Goal: Task Accomplishment & Management: Use online tool/utility

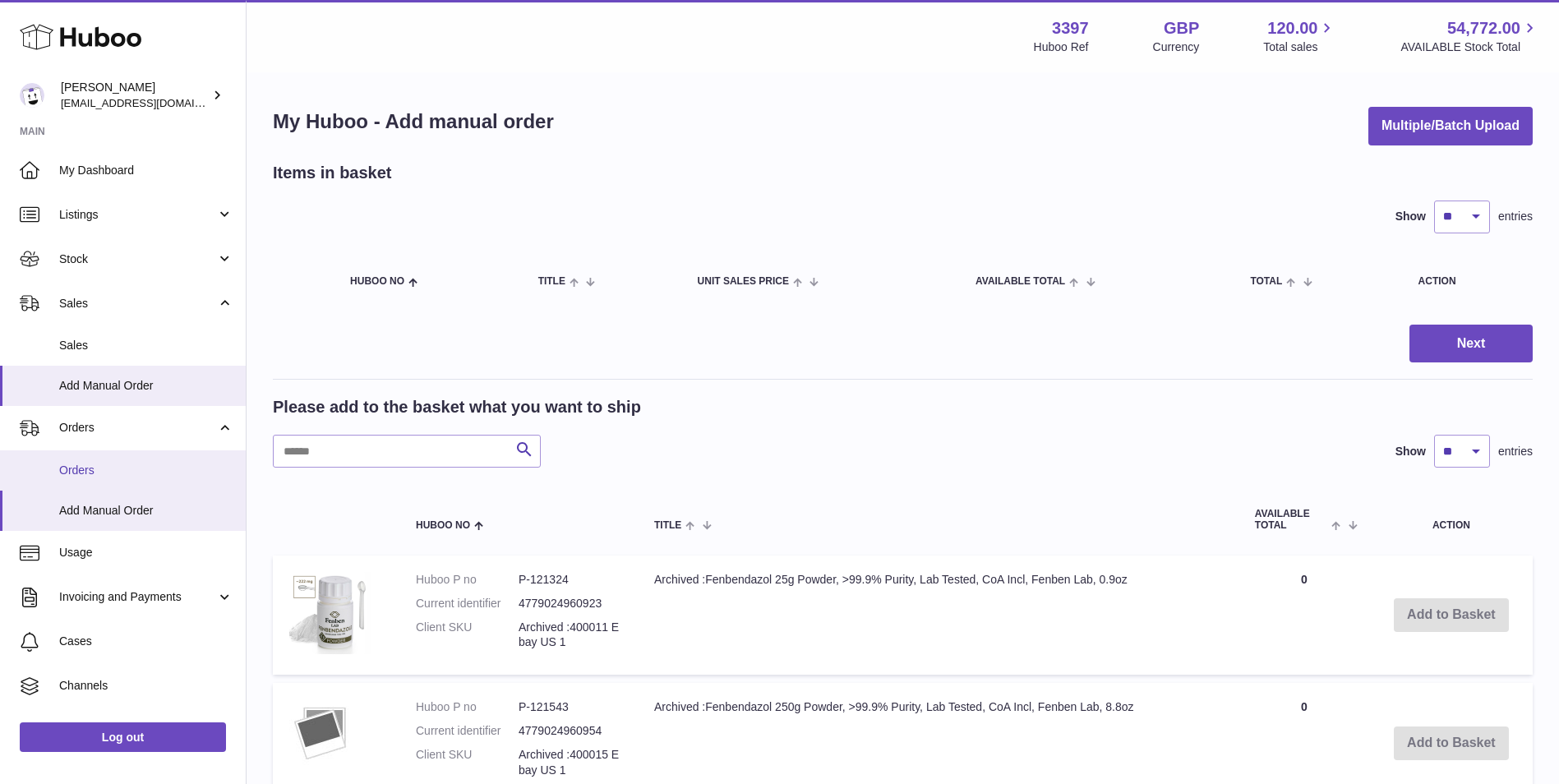
click at [57, 465] on link "Orders" at bounding box center [123, 470] width 246 height 40
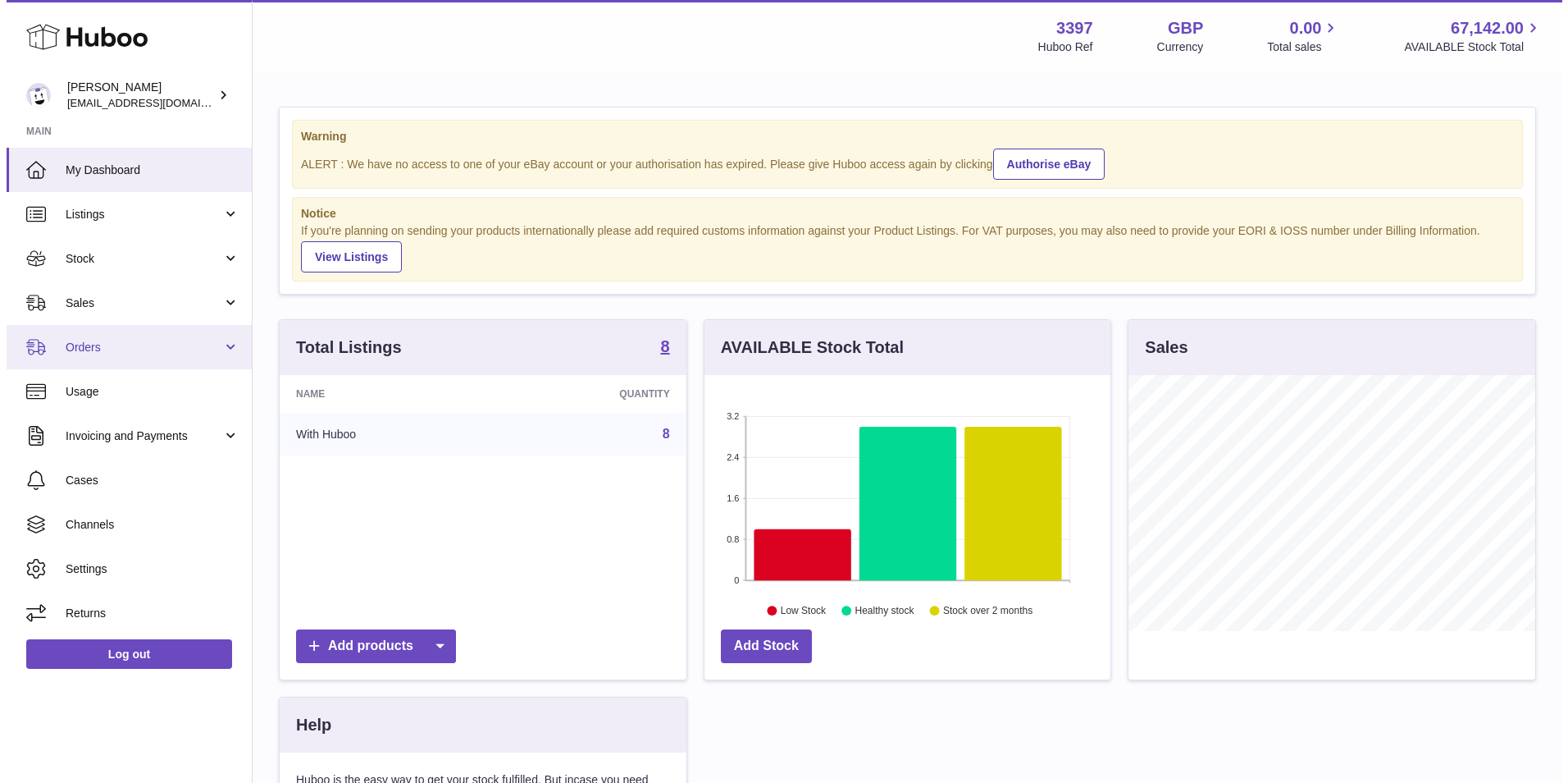
scroll to position [256, 406]
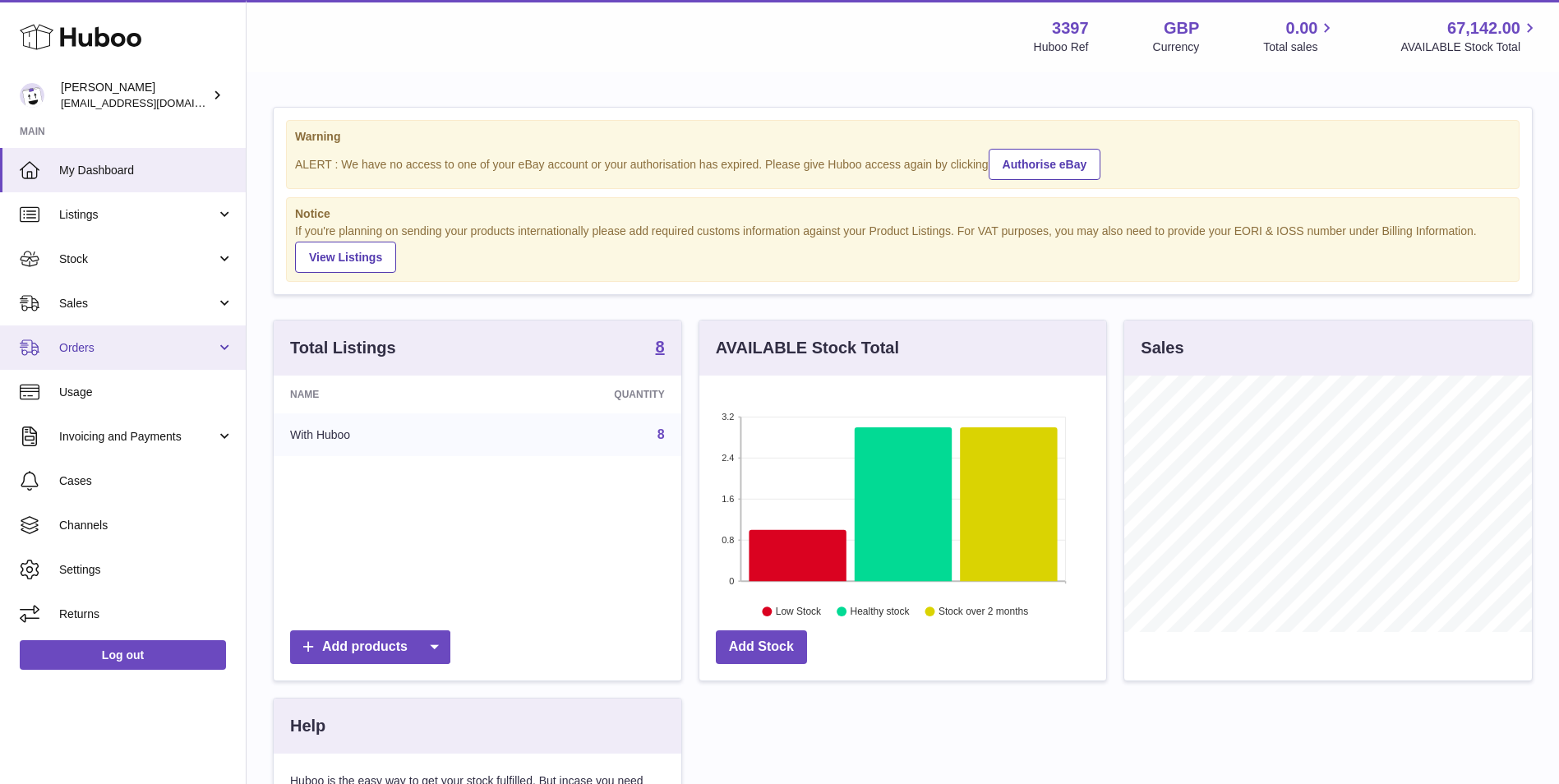
click at [108, 345] on span "Orders" at bounding box center [138, 348] width 157 height 15
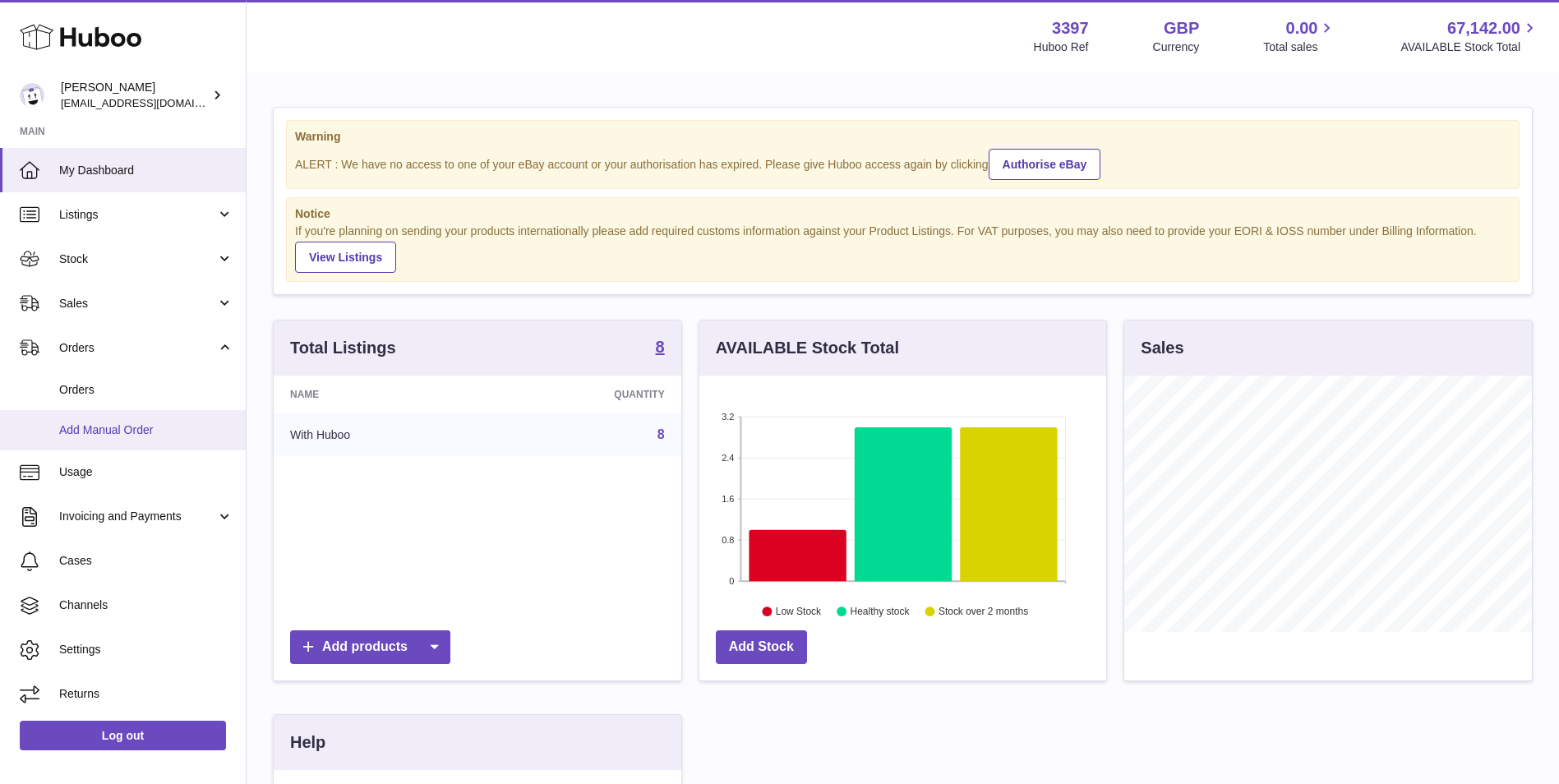
click at [83, 430] on span "Add Manual Order" at bounding box center [146, 430] width 174 height 15
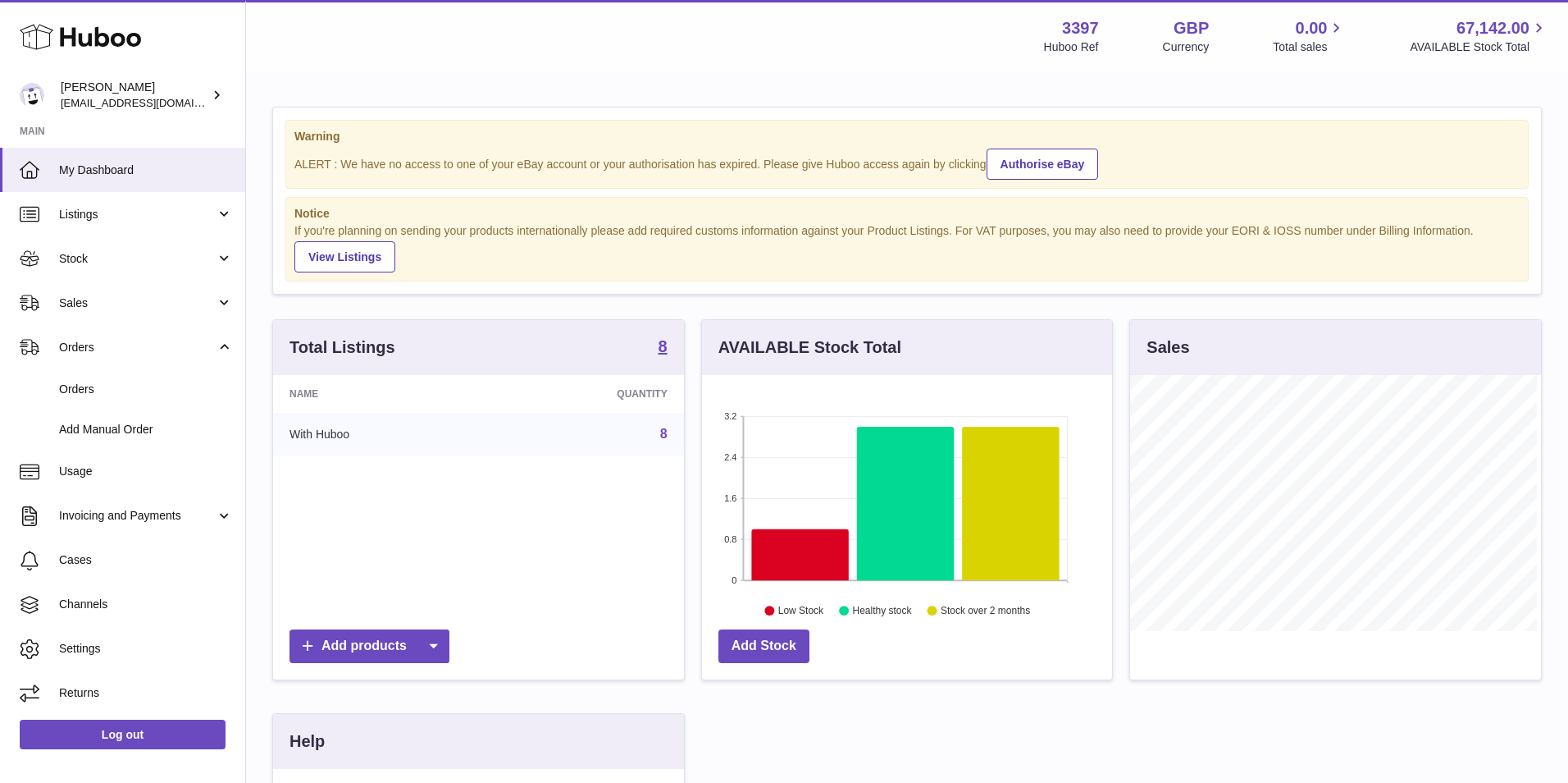
scroll to position [256, 410]
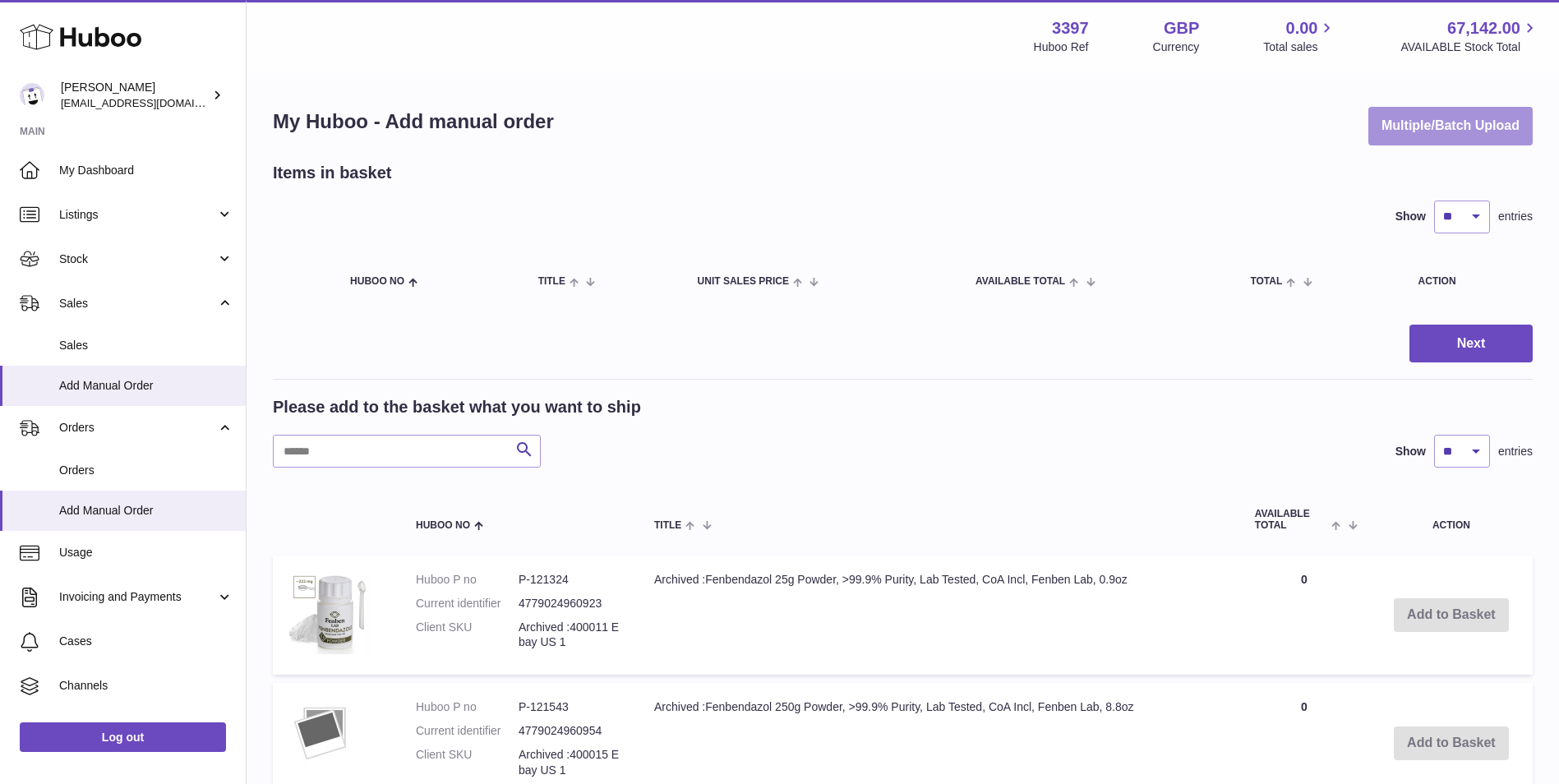
click at [1497, 132] on button "Multiple/Batch Upload" at bounding box center [1450, 126] width 164 height 38
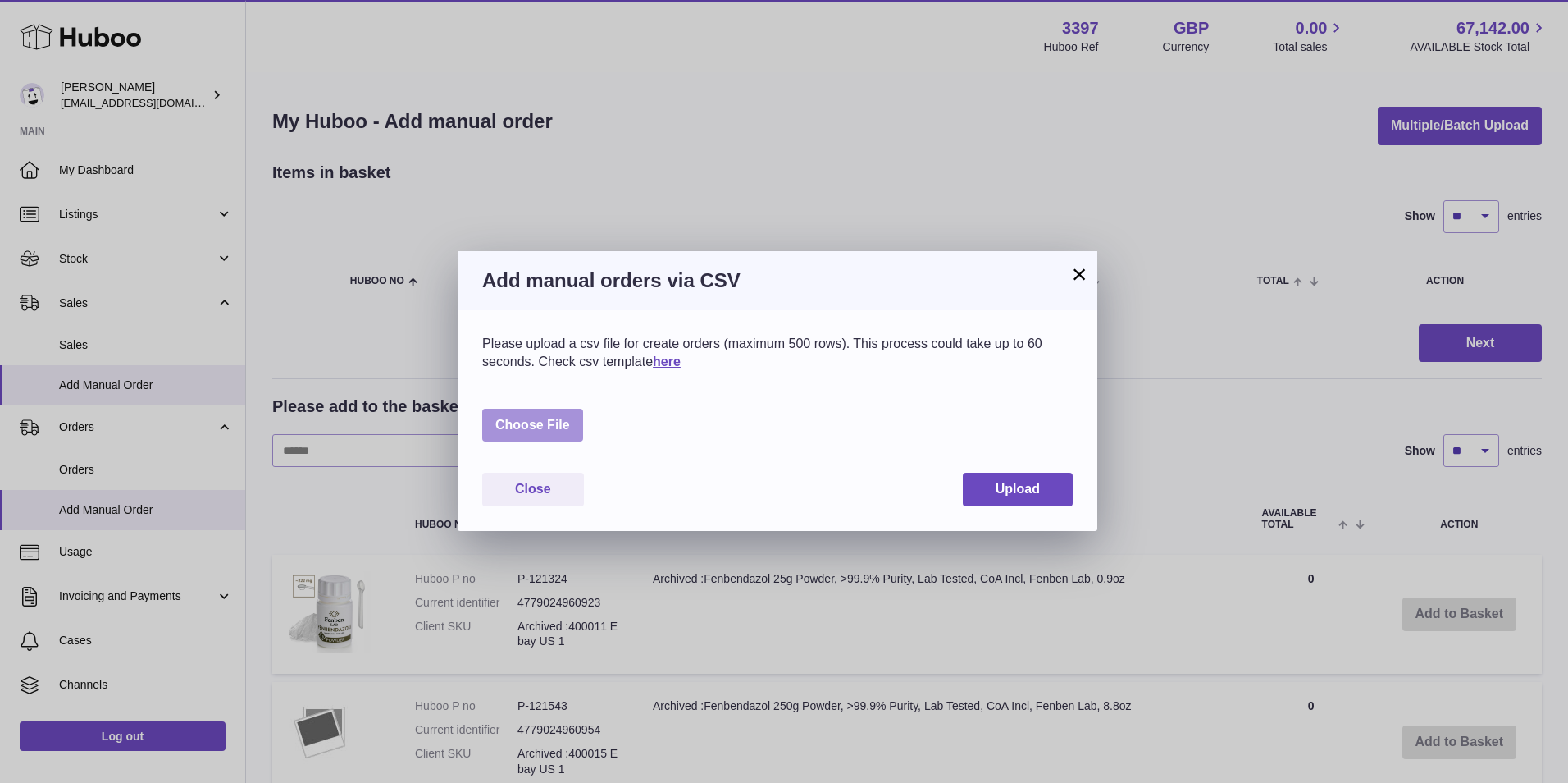
click at [541, 416] on label at bounding box center [533, 425] width 101 height 33
click at [570, 417] on input "file" at bounding box center [570, 417] width 1 height 1
type input "**********"
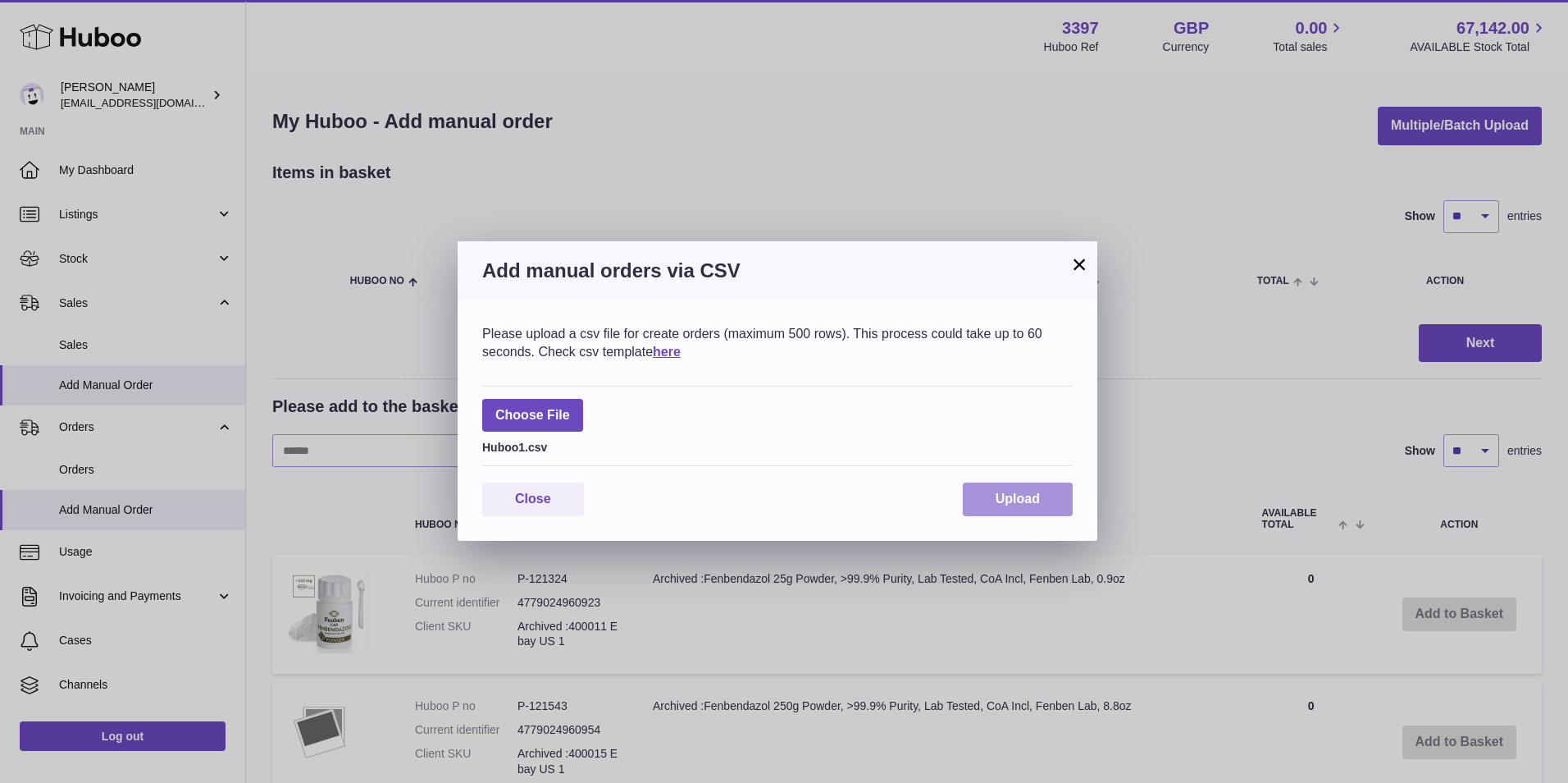
drag, startPoint x: 1015, startPoint y: 495, endPoint x: 1033, endPoint y: 499, distance: 18.4
click at [1015, 496] on span "Upload" at bounding box center [1018, 498] width 44 height 14
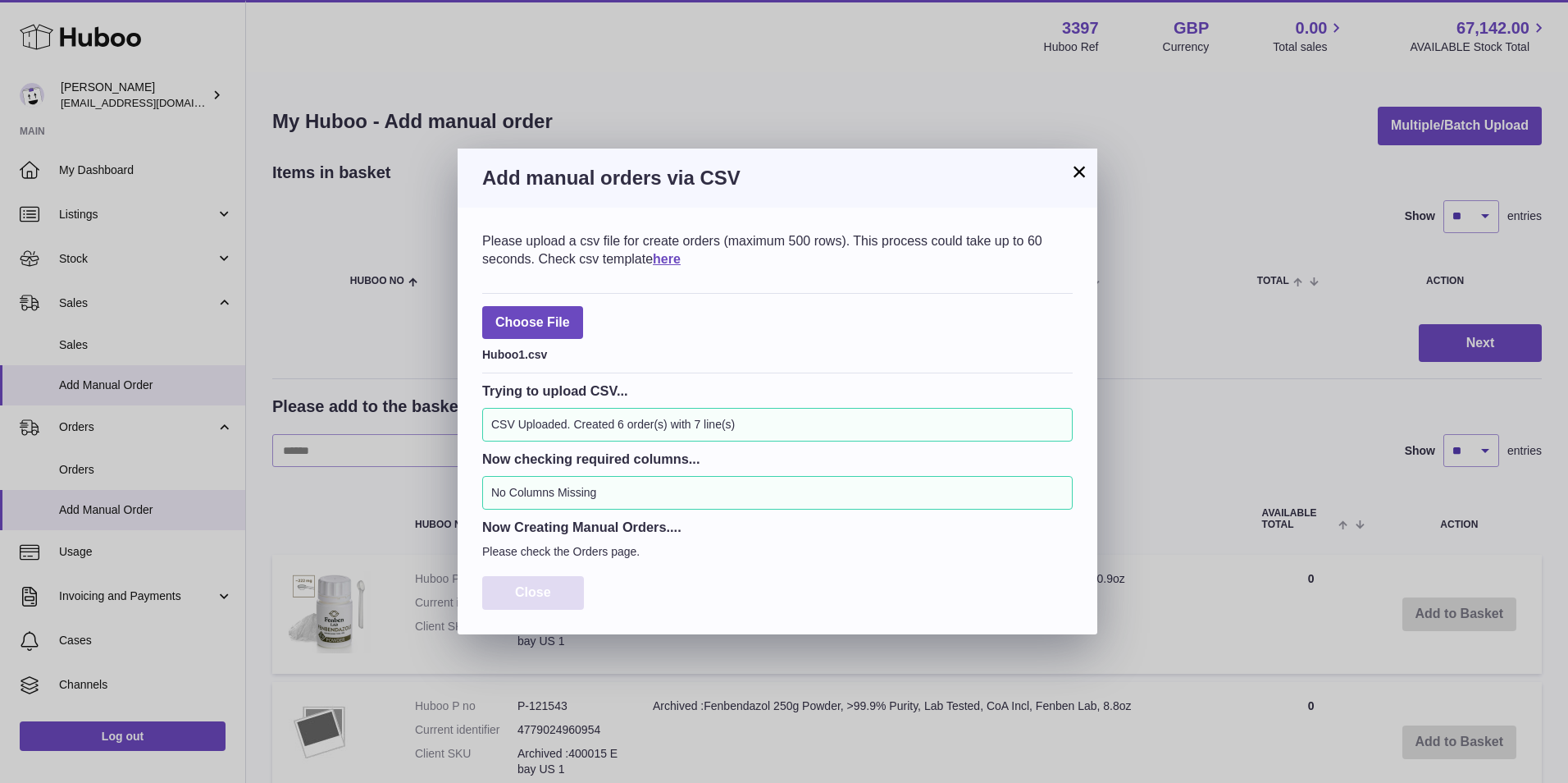
click at [529, 589] on span "Close" at bounding box center [533, 592] width 36 height 14
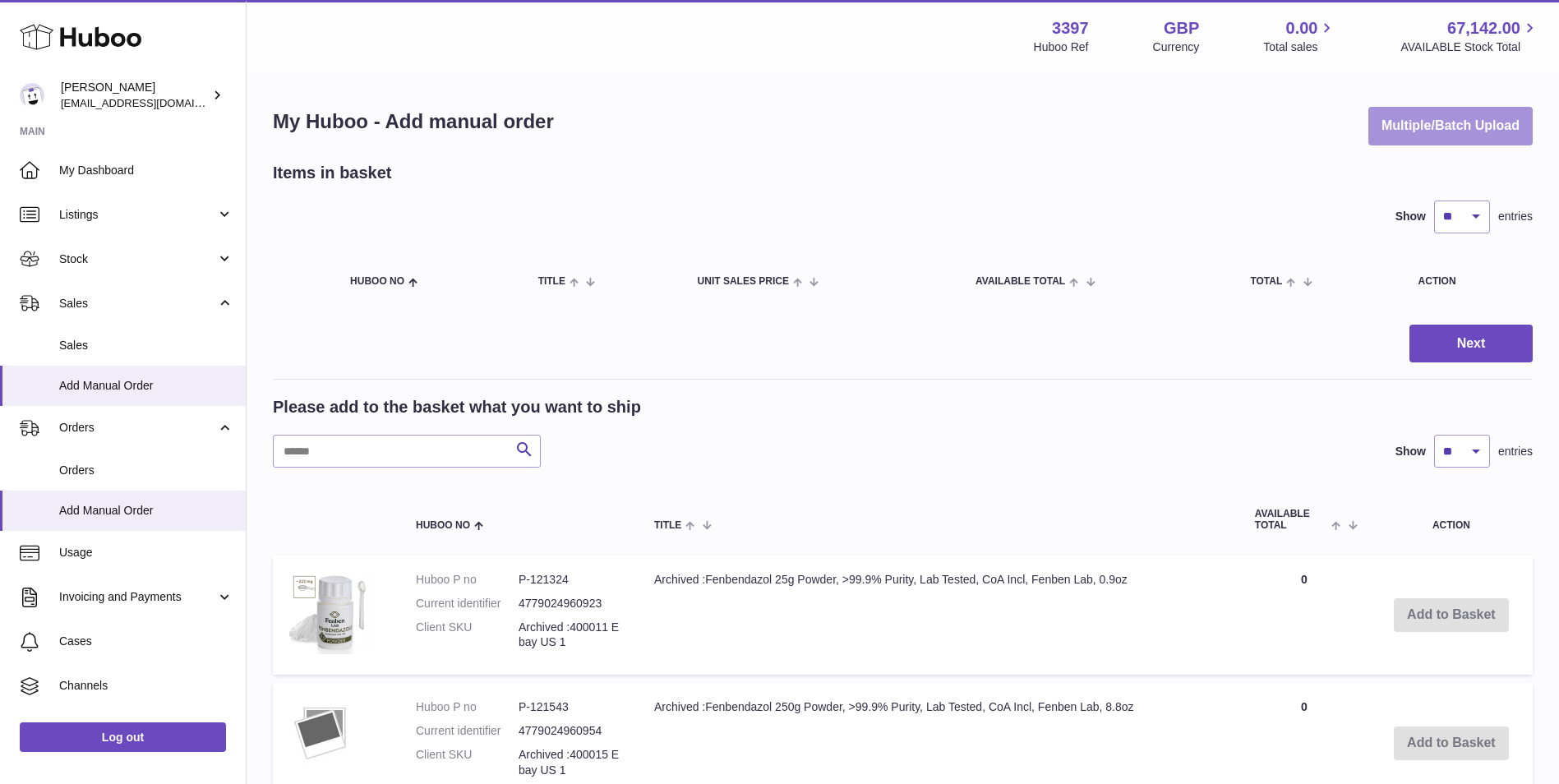
click at [1403, 120] on button "Multiple/Batch Upload" at bounding box center [1450, 126] width 164 height 38
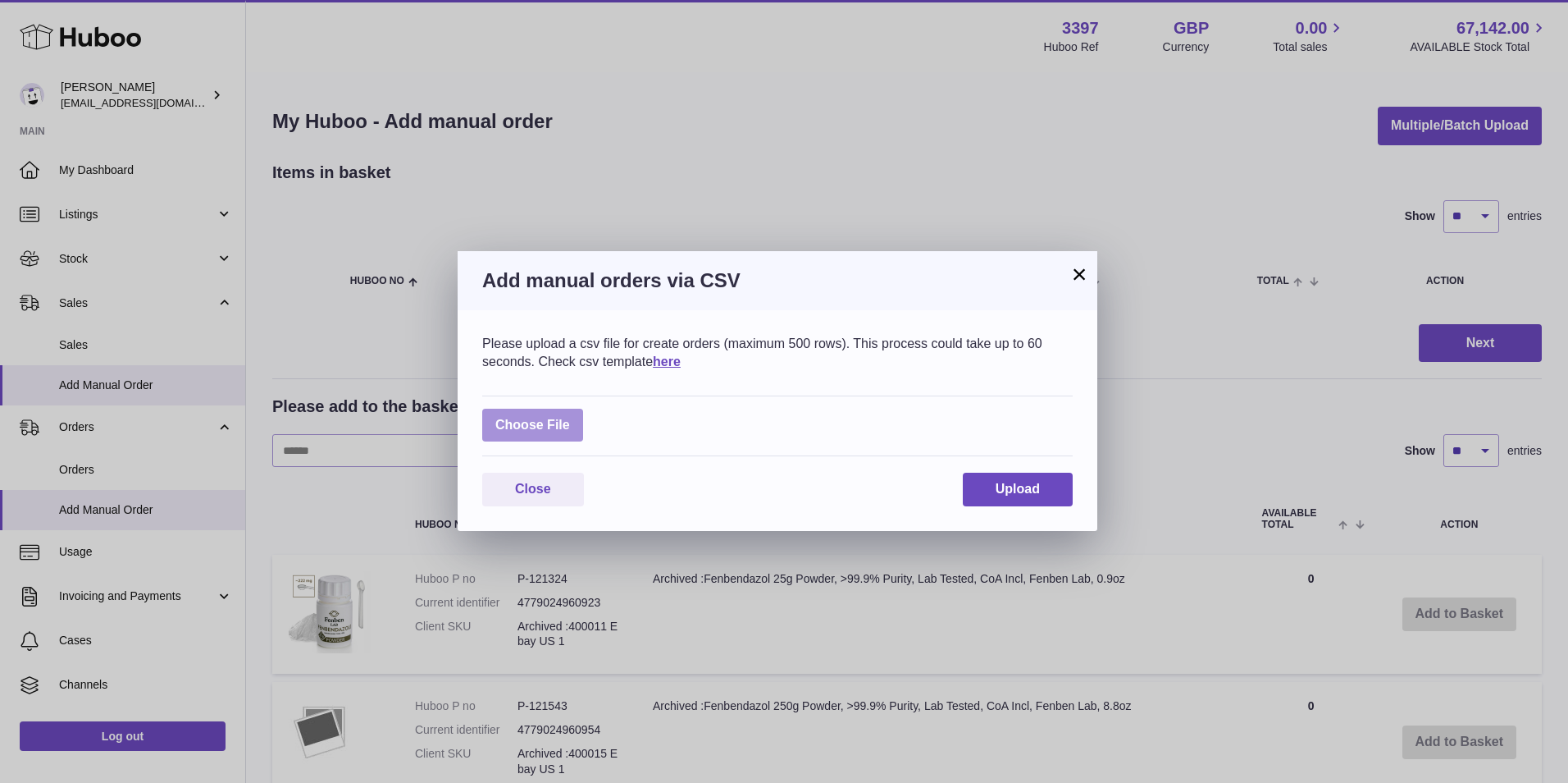
click at [547, 425] on label at bounding box center [533, 425] width 101 height 33
click at [570, 418] on input "file" at bounding box center [570, 417] width 1 height 1
type input "**********"
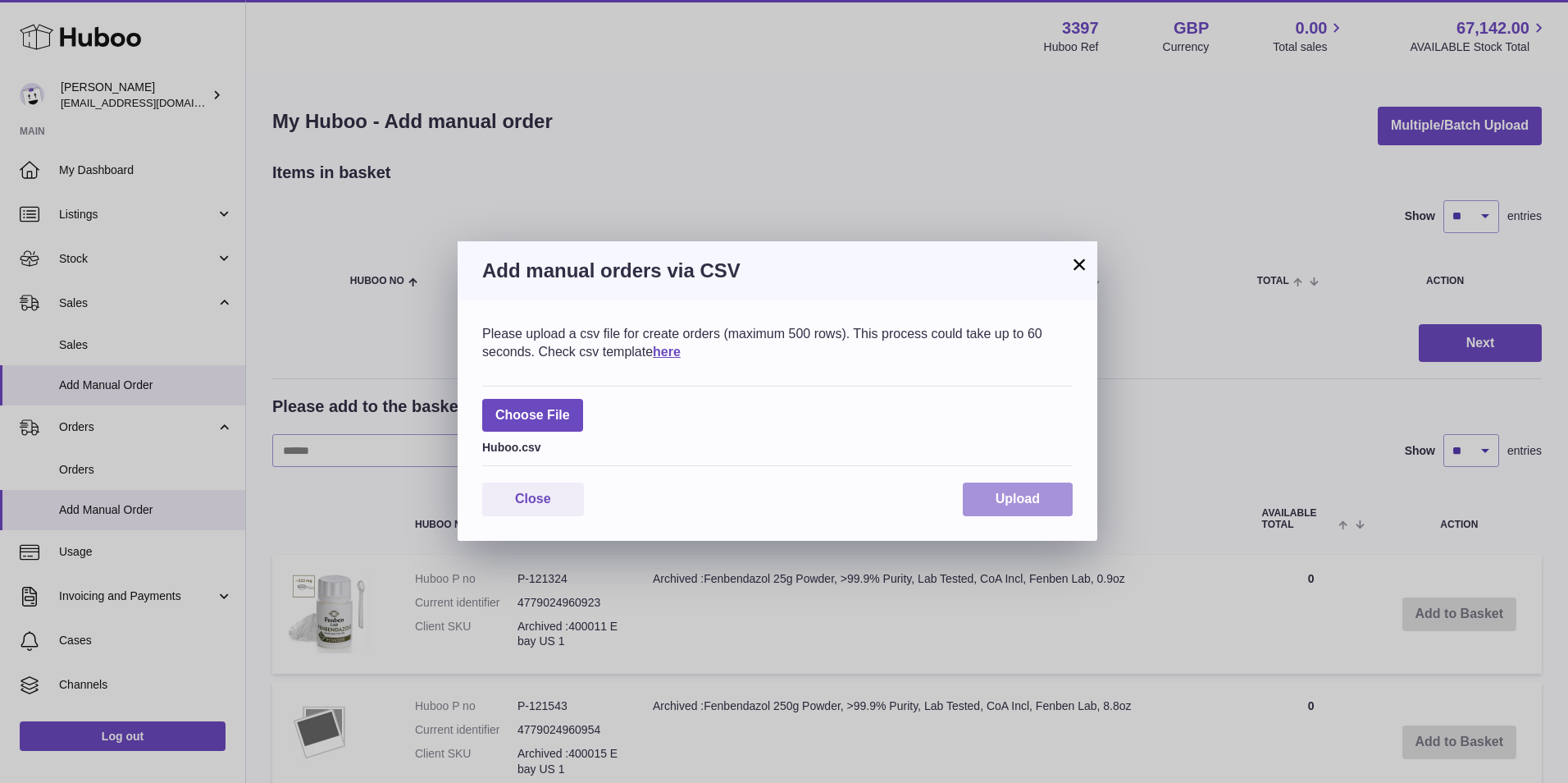
click at [990, 484] on button "Upload" at bounding box center [1017, 499] width 110 height 33
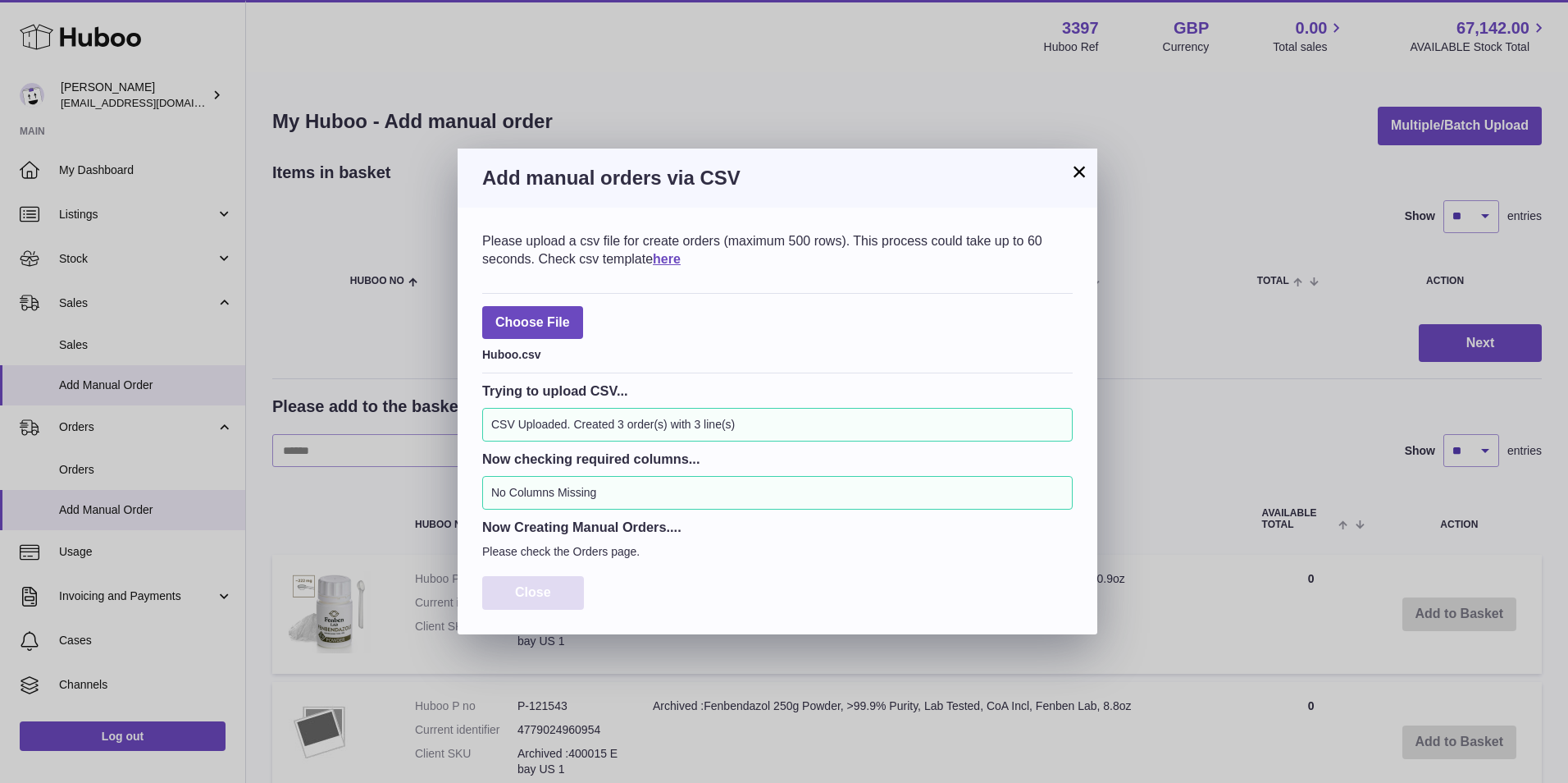
click at [518, 589] on span "Close" at bounding box center [533, 592] width 36 height 14
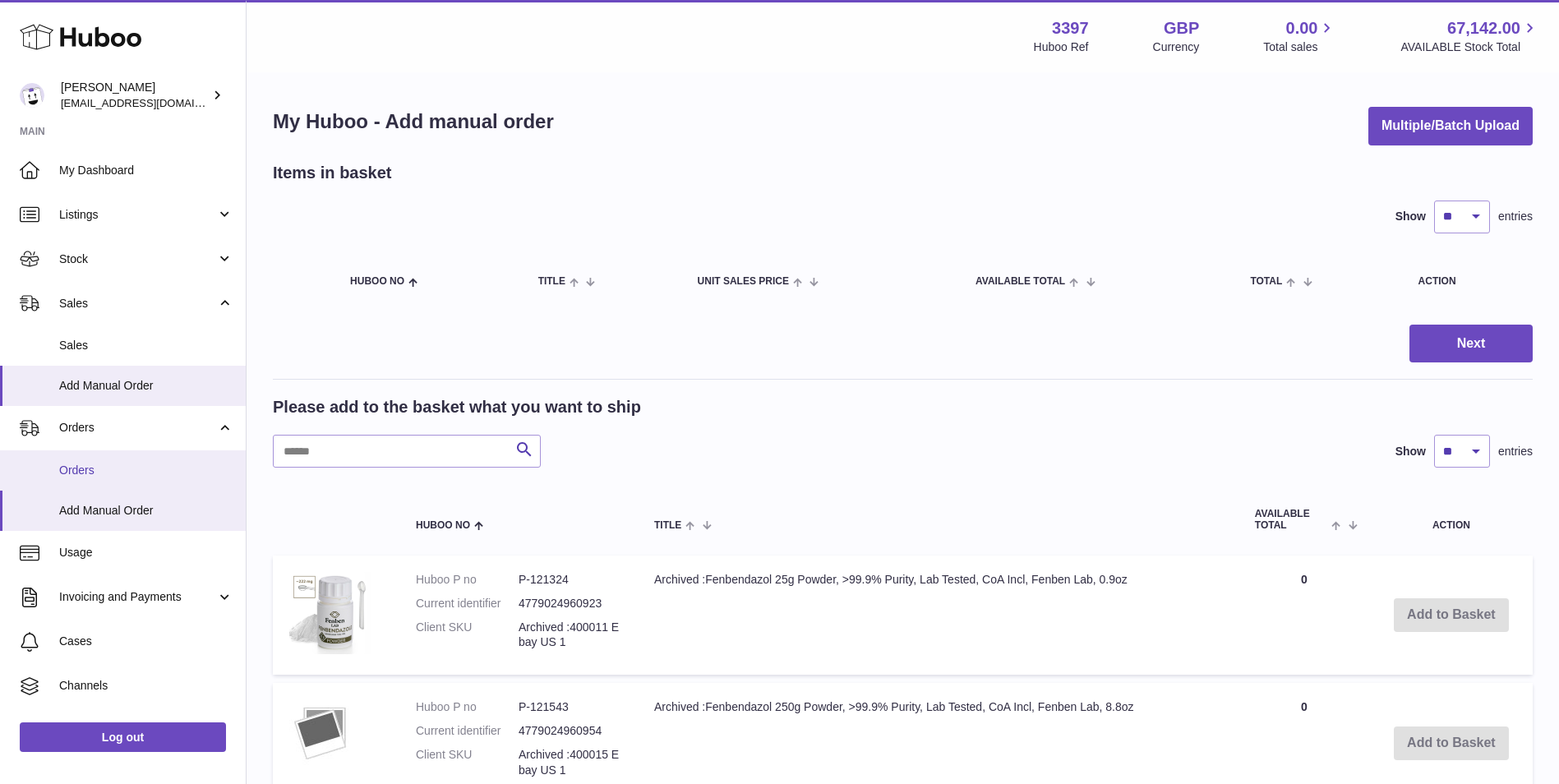
click at [78, 462] on span "Orders" at bounding box center [146, 470] width 174 height 15
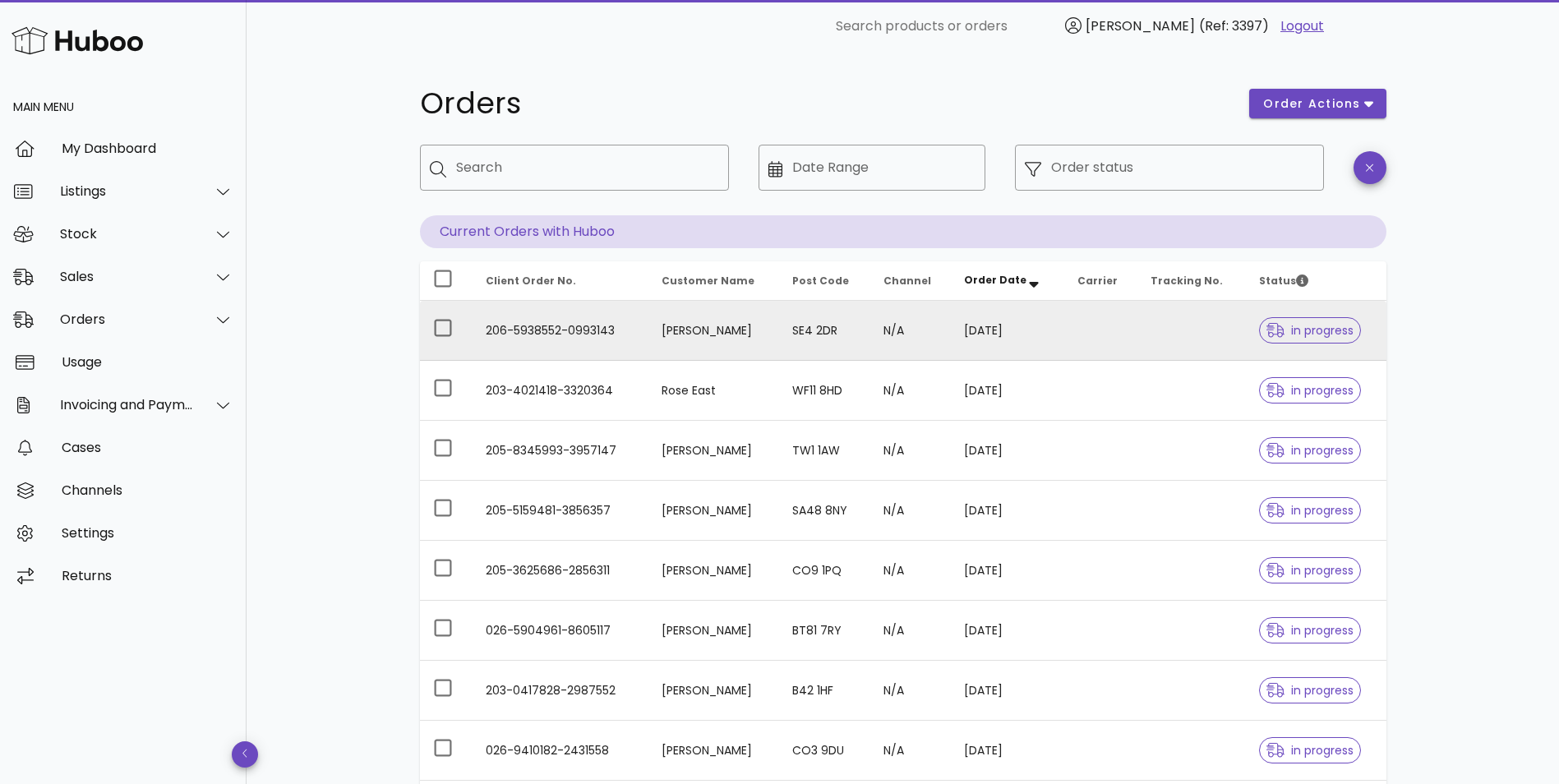
click at [590, 332] on td "206-5938552-0993143" at bounding box center [560, 331] width 177 height 60
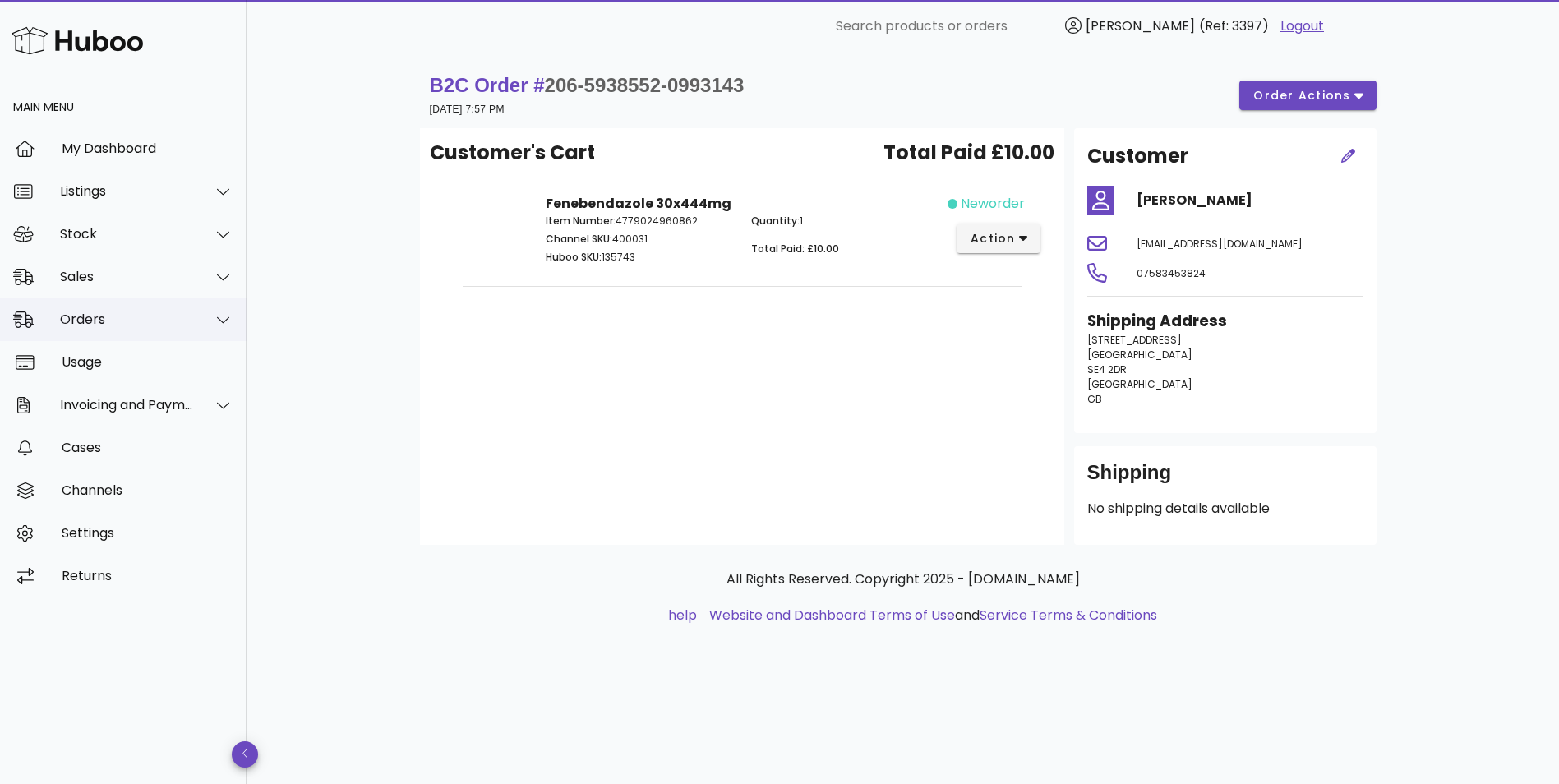
click at [96, 313] on div "Orders" at bounding box center [126, 319] width 134 height 15
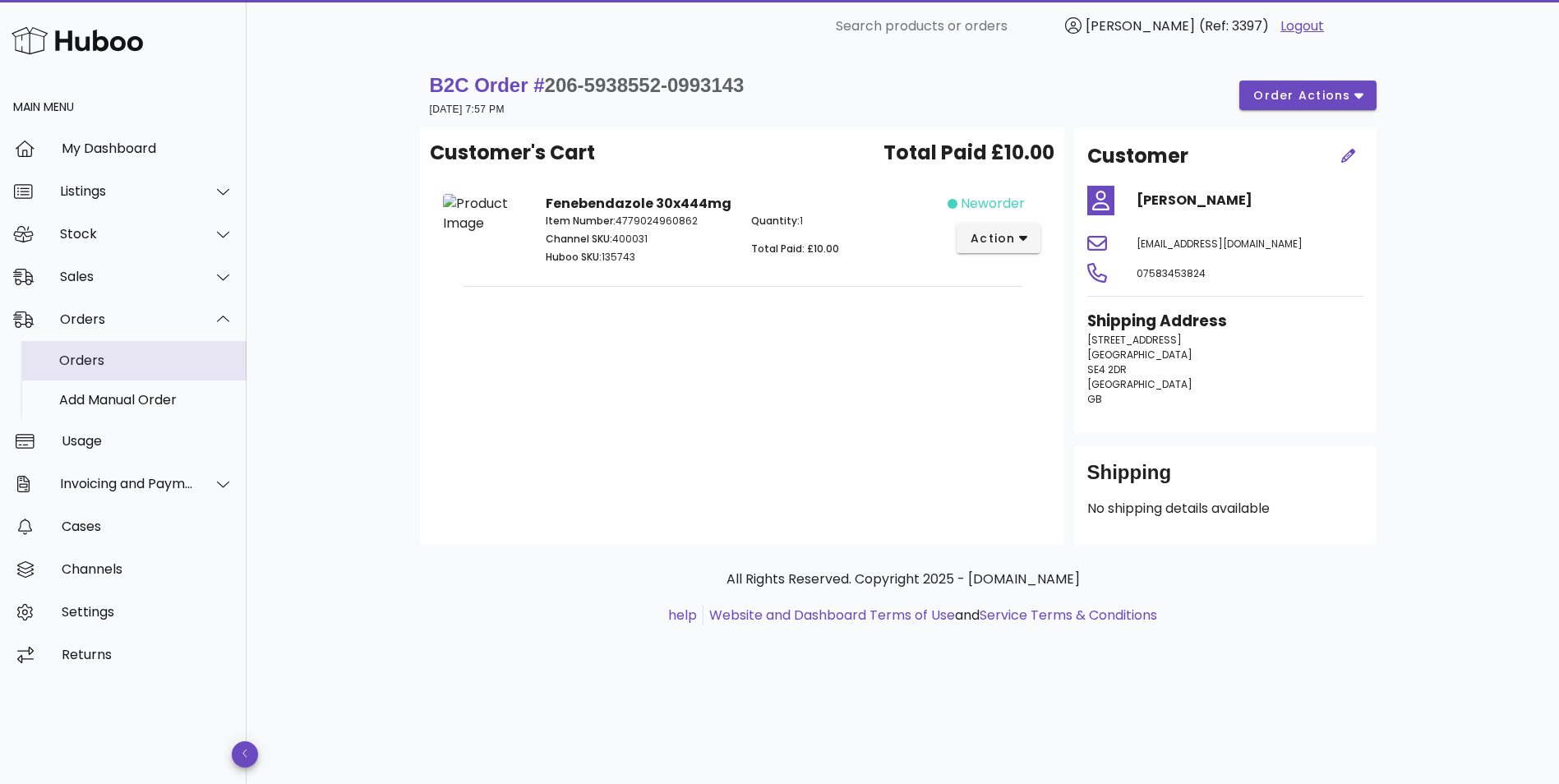
click at [88, 373] on div "Orders" at bounding box center [146, 360] width 174 height 35
